Goal: Task Accomplishment & Management: Manage account settings

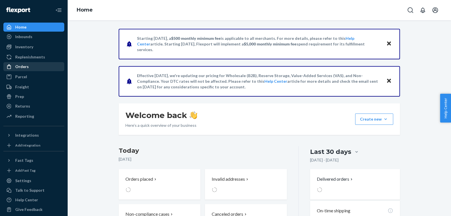
drag, startPoint x: 34, startPoint y: 65, endPoint x: 39, endPoint y: 63, distance: 5.6
click at [34, 65] on div "Orders" at bounding box center [34, 67] width 60 height 8
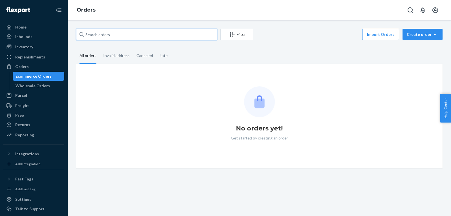
drag, startPoint x: 63, startPoint y: 56, endPoint x: 130, endPoint y: 34, distance: 70.2
click at [130, 34] on input "text" at bounding box center [146, 34] width 141 height 11
paste input "[PERSON_NAME]"
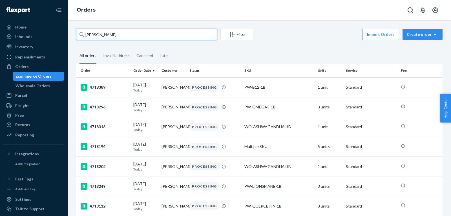
type input "[PERSON_NAME]"
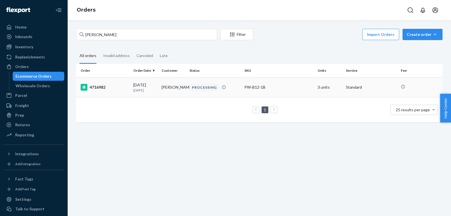
click at [205, 88] on div "PROCESSING" at bounding box center [205, 87] width 30 height 8
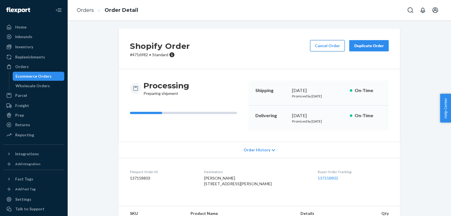
click at [323, 43] on button "Cancel Order" at bounding box center [327, 45] width 35 height 11
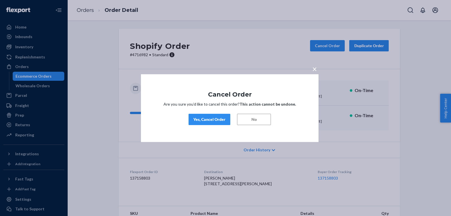
click at [198, 120] on div "Yes, Cancel Order" at bounding box center [209, 119] width 32 height 6
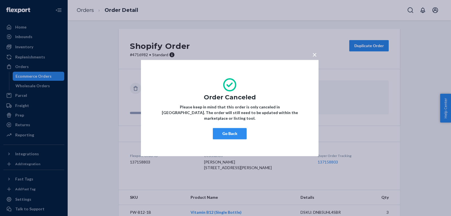
click at [236, 135] on button "Go Back" at bounding box center [230, 133] width 34 height 11
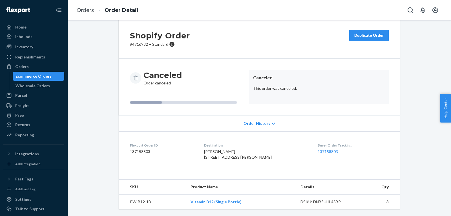
scroll to position [22, 0]
click at [438, 8] on icon "Open account menu" at bounding box center [435, 10] width 7 height 7
click at [404, 59] on div "Log out" at bounding box center [422, 60] width 42 height 10
